Goal: Information Seeking & Learning: Learn about a topic

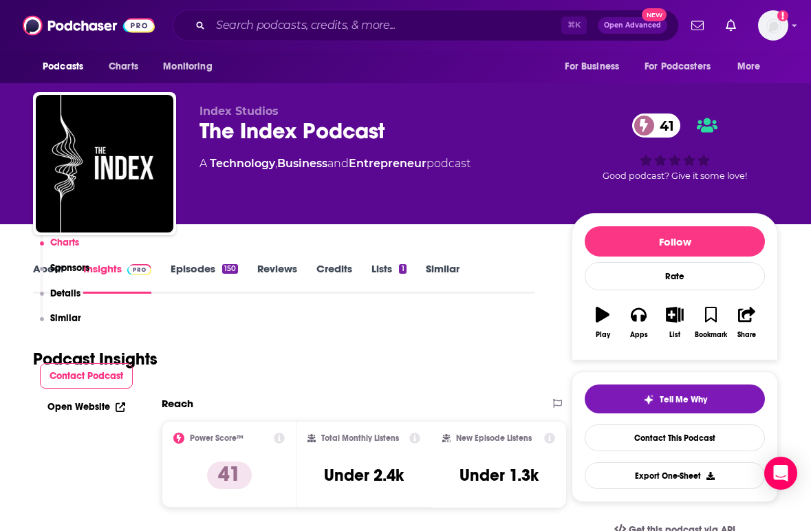
click at [80, 24] on img at bounding box center [89, 25] width 132 height 26
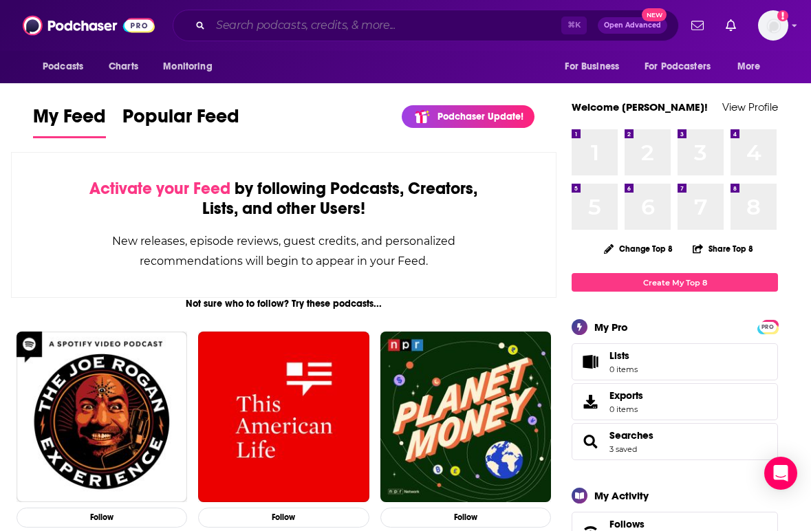
click at [279, 21] on input "Search podcasts, credits, & more..." at bounding box center [385, 25] width 351 height 22
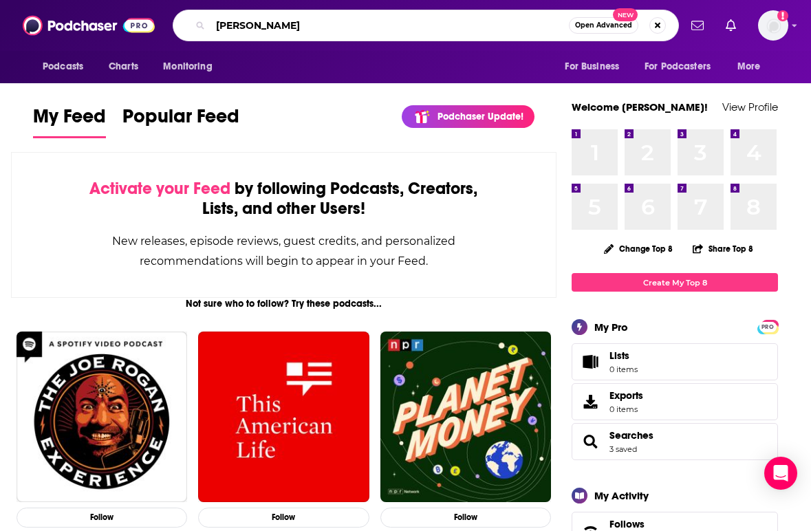
type input "[PERSON_NAME]"
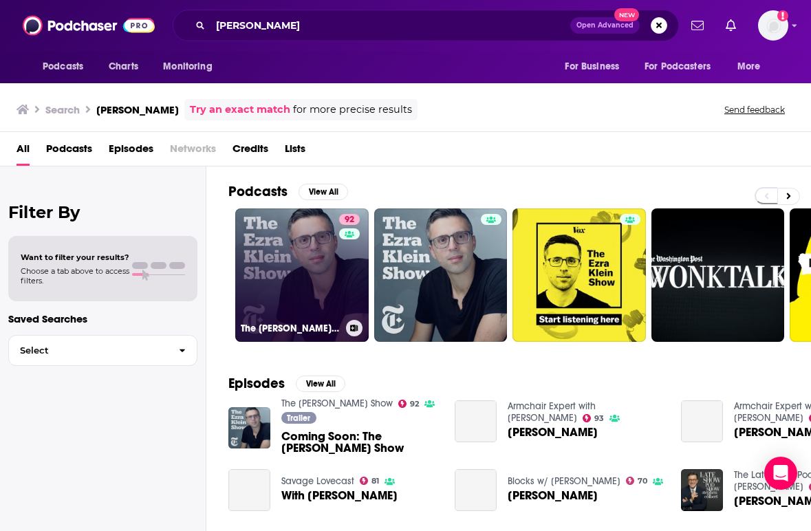
click at [308, 278] on link "92 The [PERSON_NAME] Show" at bounding box center [301, 274] width 133 height 133
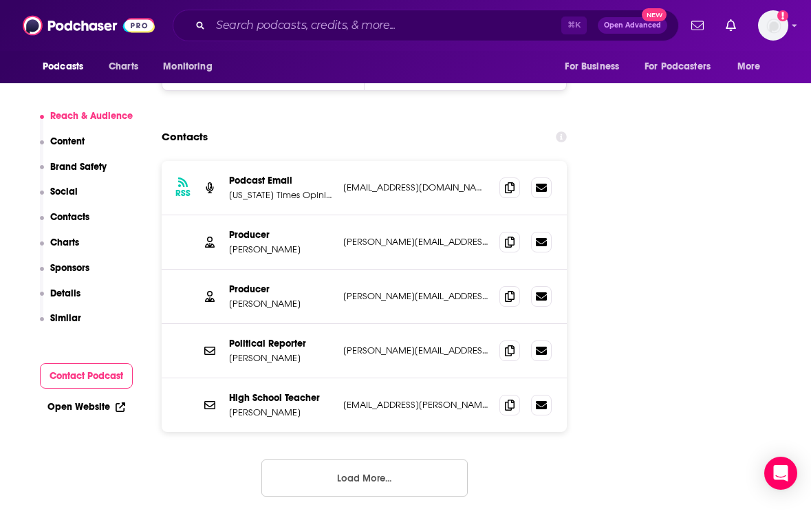
scroll to position [1761, 0]
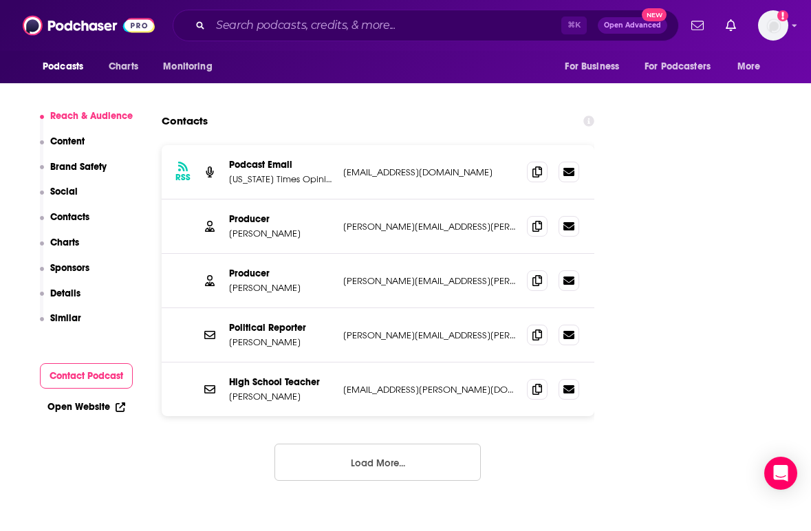
scroll to position [1678, 0]
